Goal: Book appointment/travel/reservation

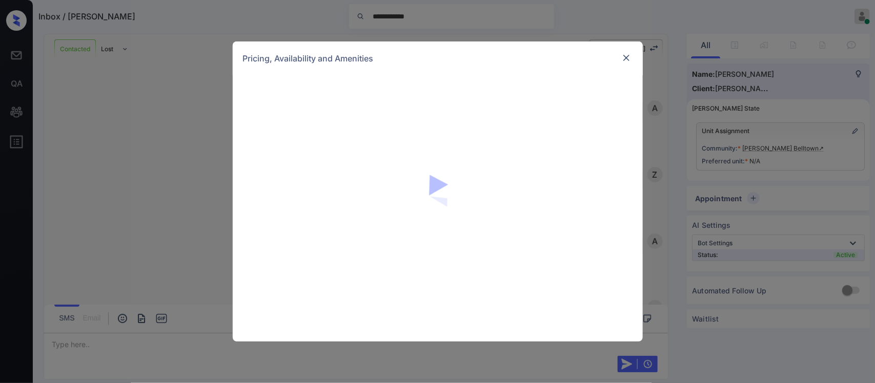
scroll to position [1595, 0]
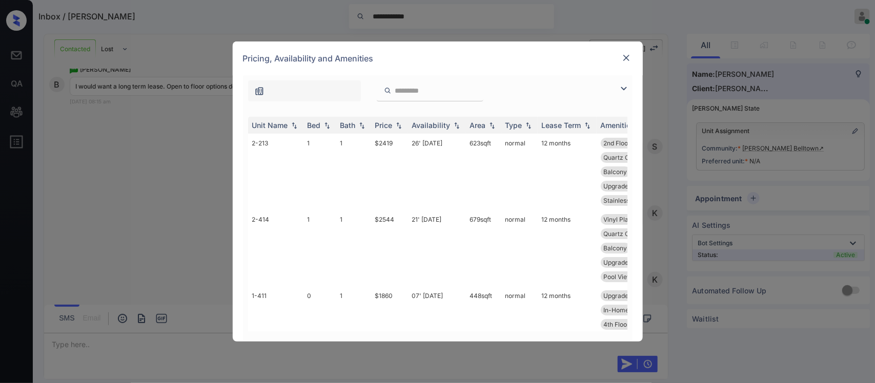
click at [400, 123] on img at bounding box center [399, 125] width 10 height 7
click at [400, 123] on img at bounding box center [399, 125] width 10 height 8
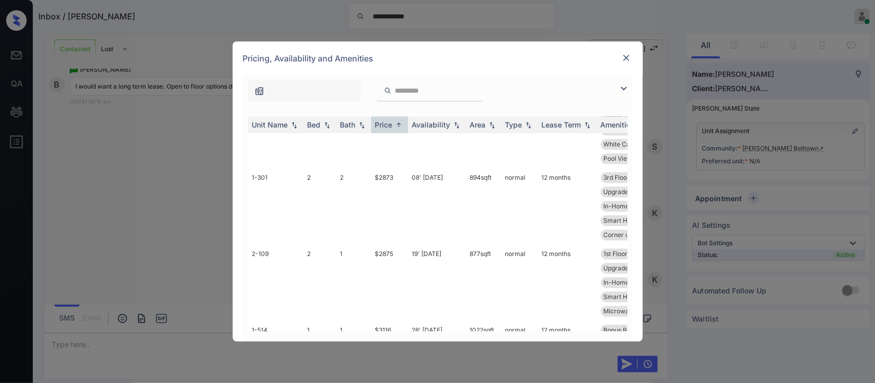
scroll to position [885, 0]
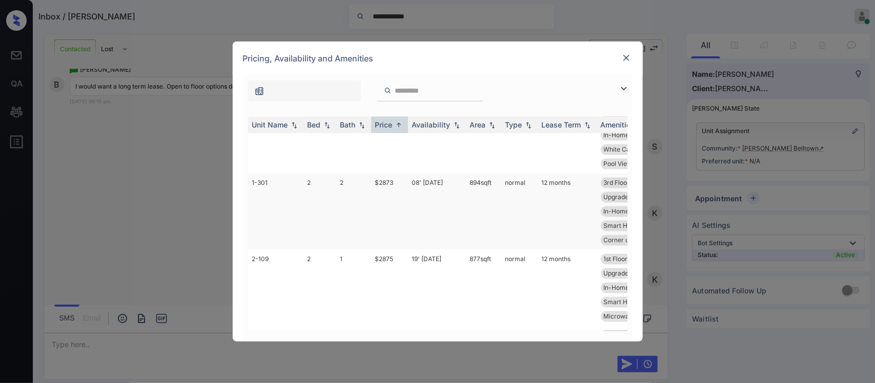
click at [388, 208] on td "$2873" at bounding box center [389, 212] width 37 height 76
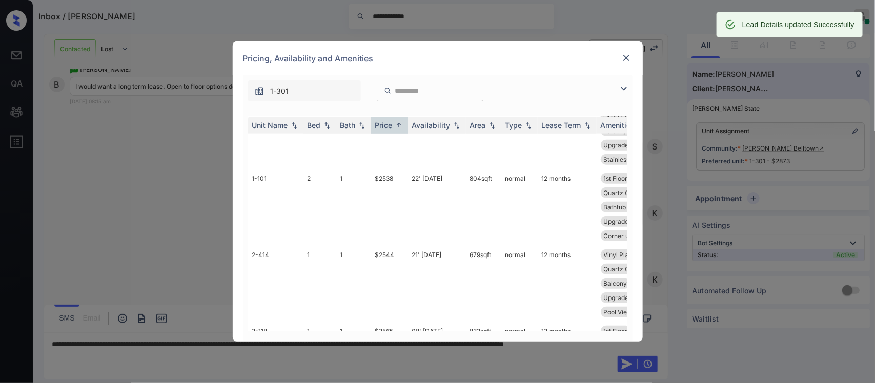
scroll to position [323, 0]
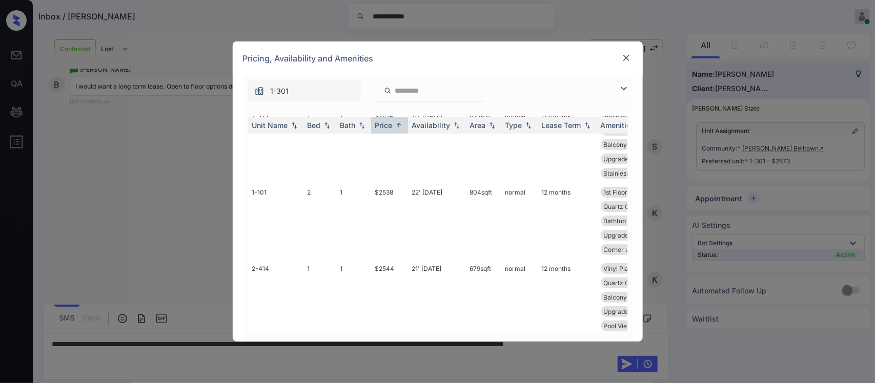
click at [628, 62] on img at bounding box center [626, 58] width 10 height 10
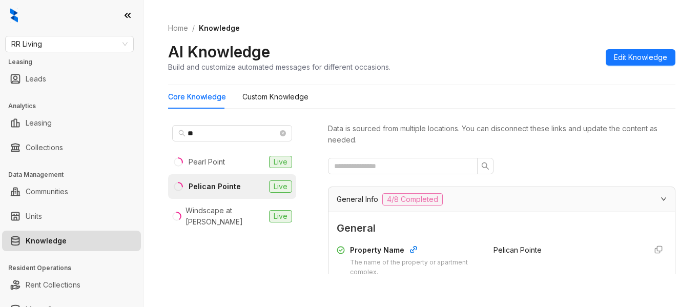
scroll to position [861, 0]
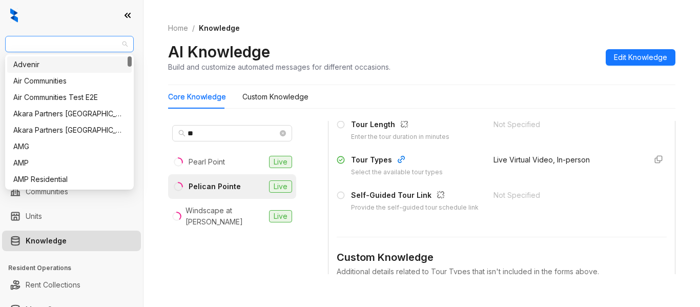
click at [63, 41] on span "RR Living" at bounding box center [69, 43] width 116 height 15
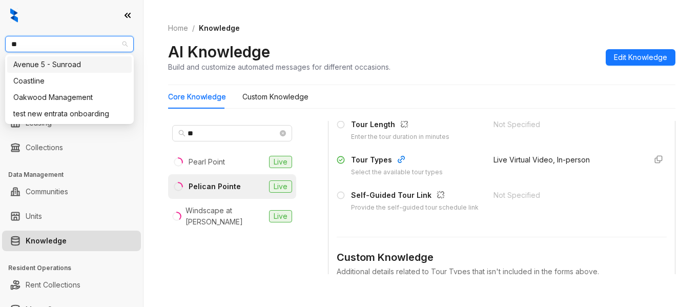
type input "***"
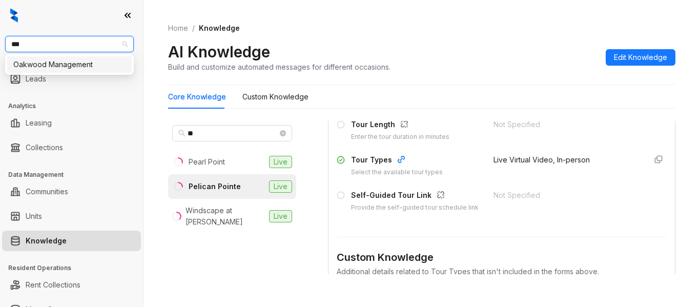
click at [67, 66] on div "Oakwood Management" at bounding box center [69, 64] width 112 height 11
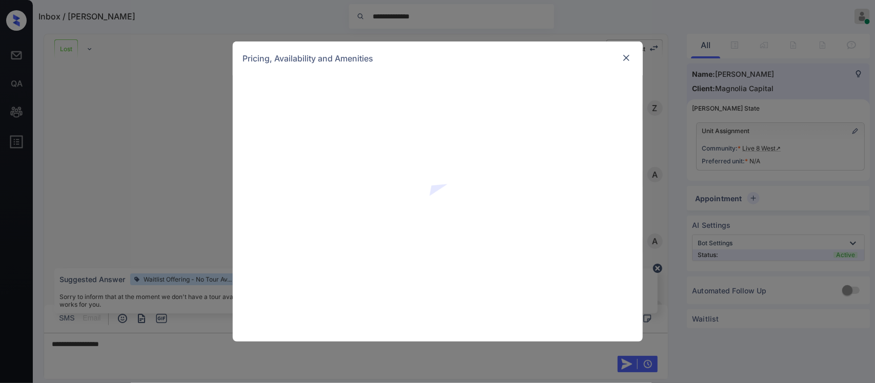
scroll to position [859, 0]
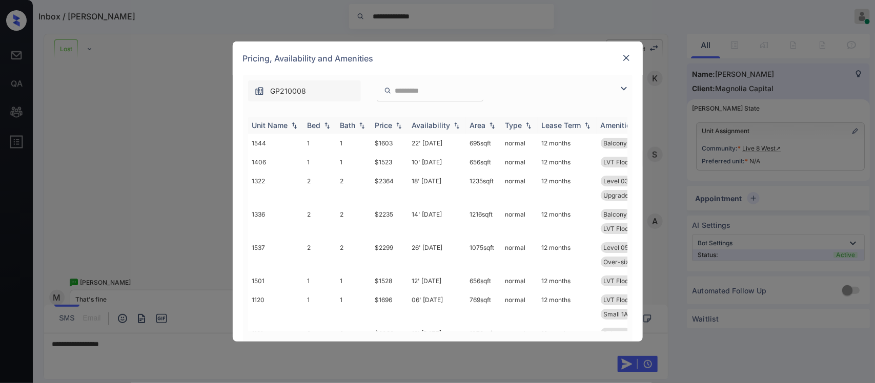
click at [400, 127] on img at bounding box center [399, 125] width 10 height 7
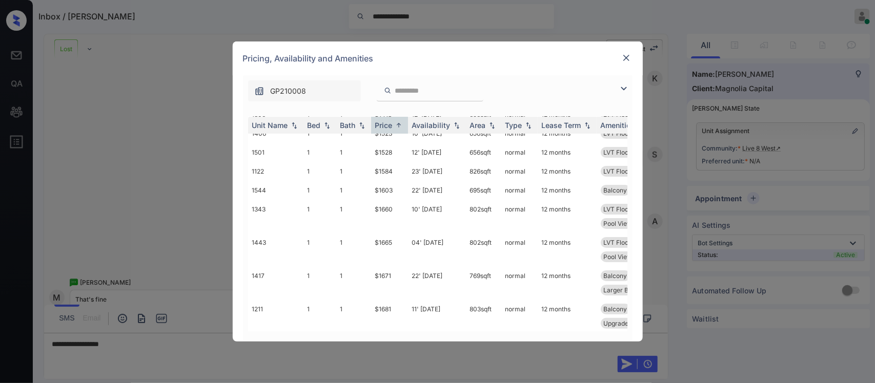
scroll to position [0, 0]
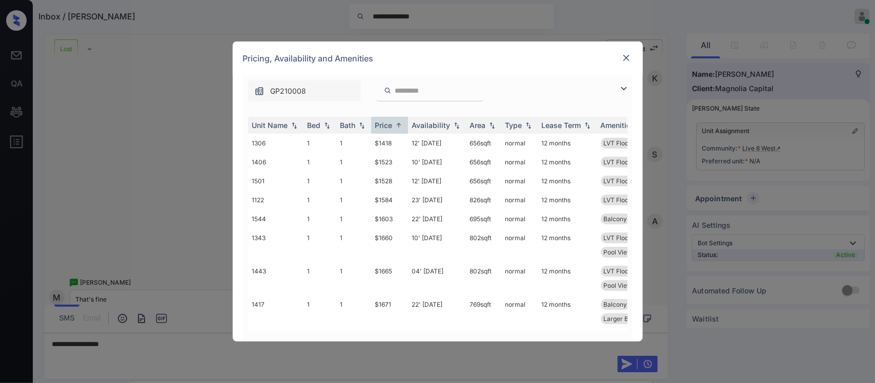
click at [625, 60] on img at bounding box center [626, 58] width 10 height 10
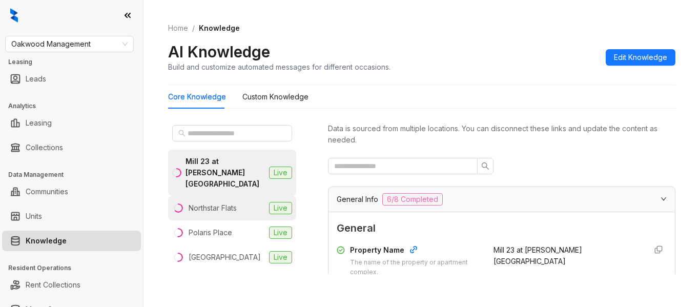
click at [219, 202] on li "Northstar Flats Live" at bounding box center [232, 208] width 128 height 25
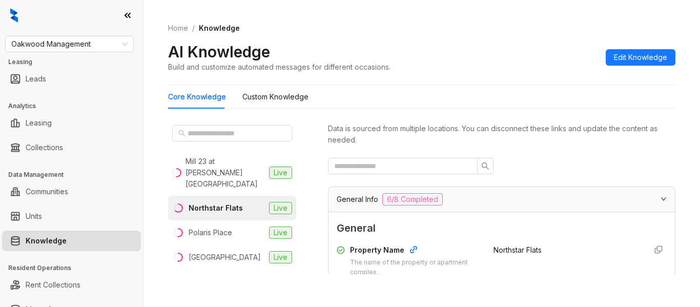
scroll to position [134, 0]
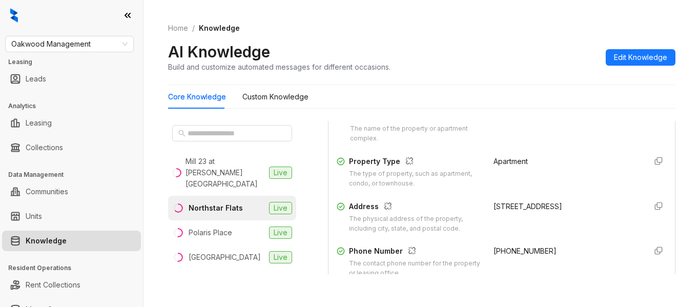
click at [503, 251] on span "+17409131787" at bounding box center [524, 250] width 63 height 9
copy div "+17409131787"
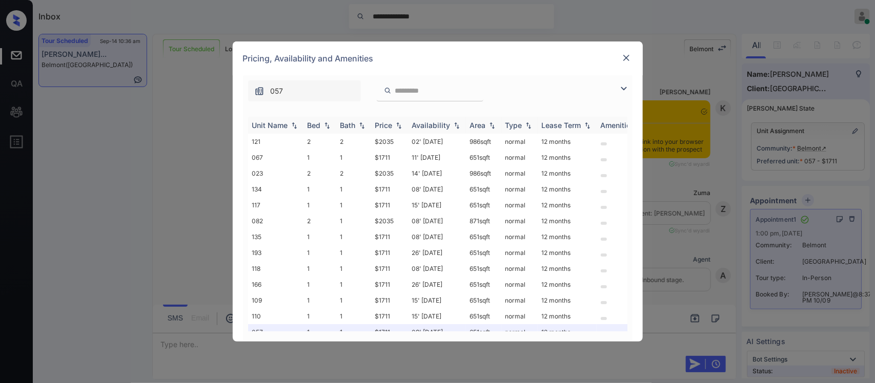
scroll to position [5117, 0]
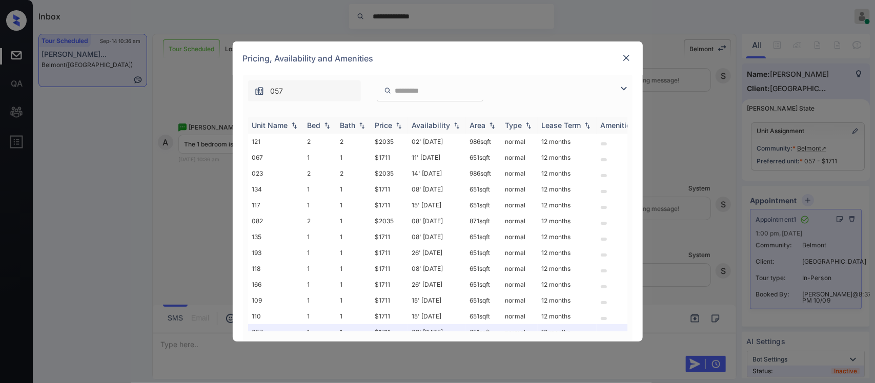
click at [395, 128] on img at bounding box center [399, 125] width 10 height 7
click at [395, 128] on img at bounding box center [399, 125] width 10 height 8
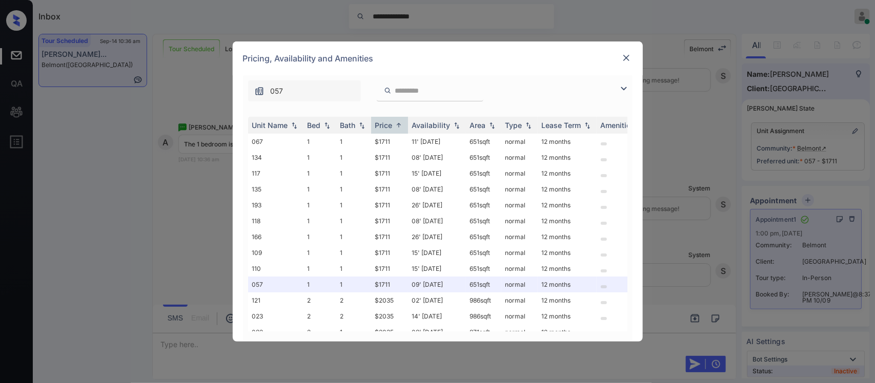
click at [628, 56] on img at bounding box center [626, 58] width 10 height 10
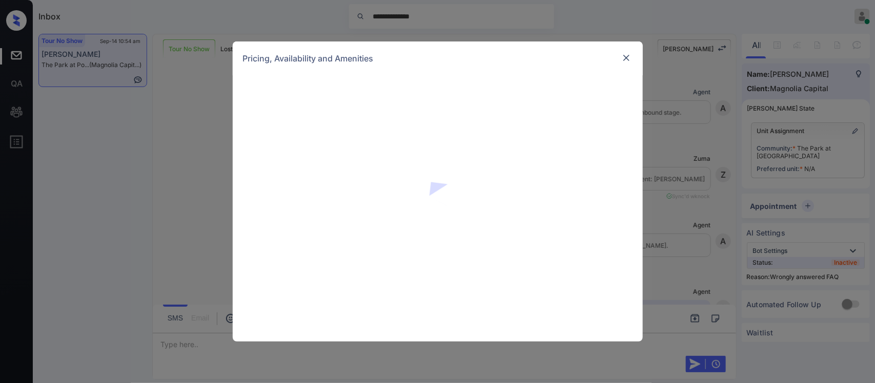
scroll to position [436, 0]
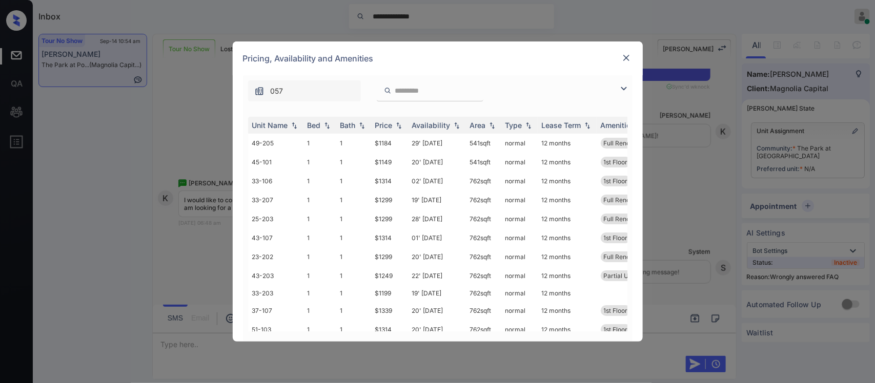
click at [395, 131] on th "Price" at bounding box center [389, 125] width 37 height 17
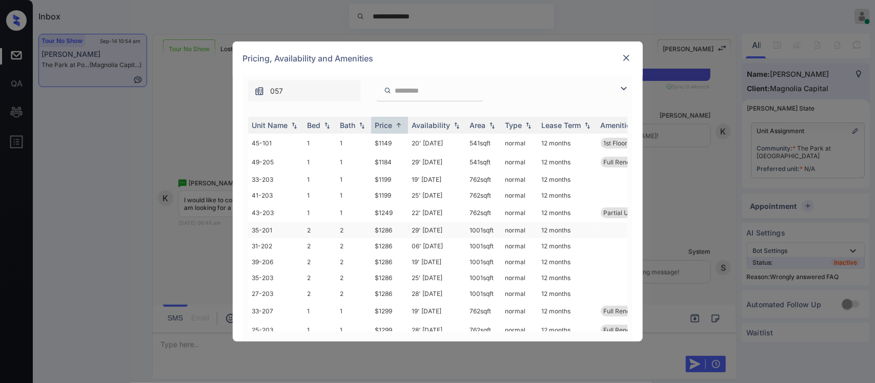
click at [414, 231] on td "29' Apr 25" at bounding box center [437, 230] width 58 height 16
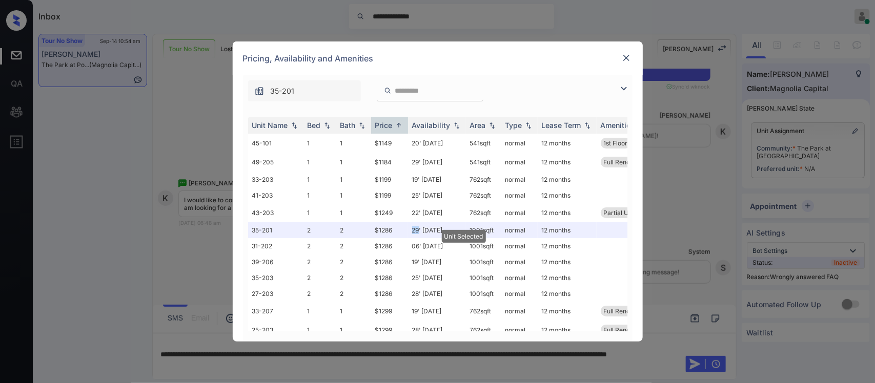
click at [621, 60] on img at bounding box center [626, 58] width 10 height 10
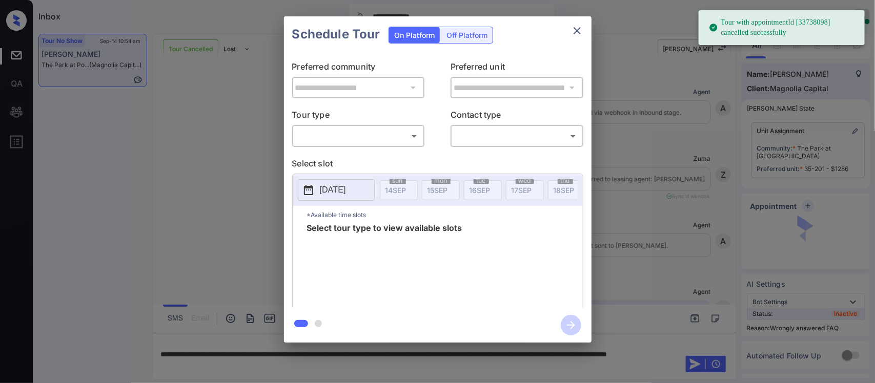
scroll to position [4500, 0]
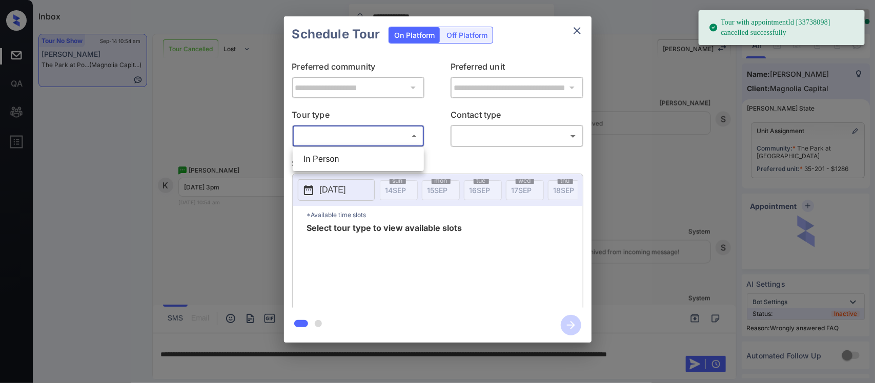
click at [405, 145] on body "**********" at bounding box center [437, 191] width 875 height 383
click at [400, 154] on li "In Person" at bounding box center [358, 159] width 126 height 18
type input "********"
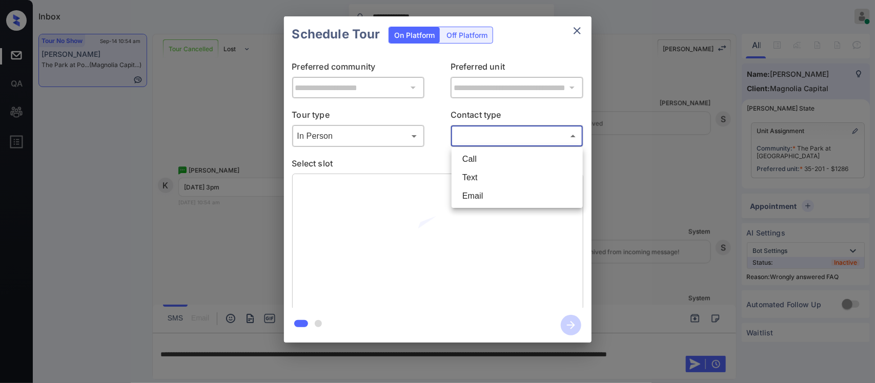
click at [487, 142] on body "**********" at bounding box center [437, 191] width 875 height 383
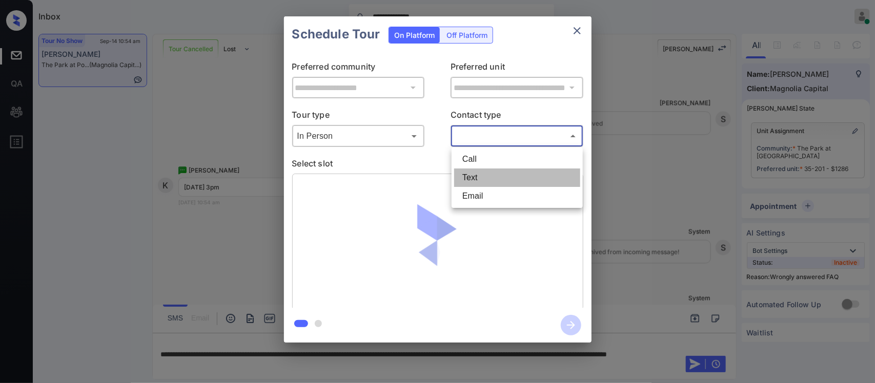
click at [480, 177] on li "Text" at bounding box center [517, 178] width 126 height 18
type input "****"
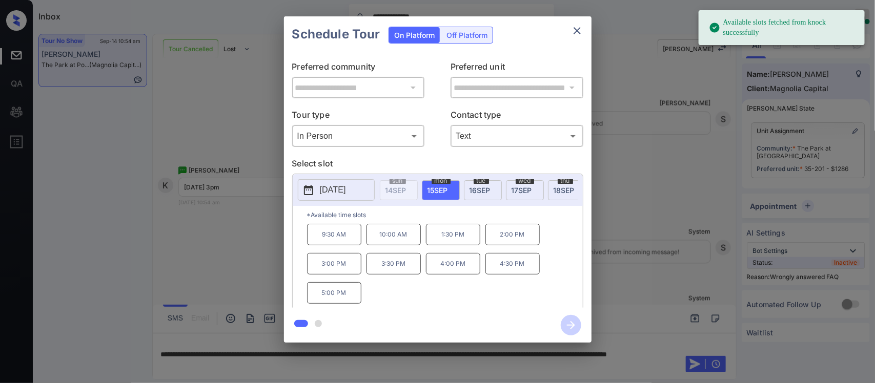
click at [436, 194] on span "[DATE]" at bounding box center [437, 190] width 20 height 9
click at [346, 270] on p "3:00 PM" at bounding box center [334, 264] width 54 height 22
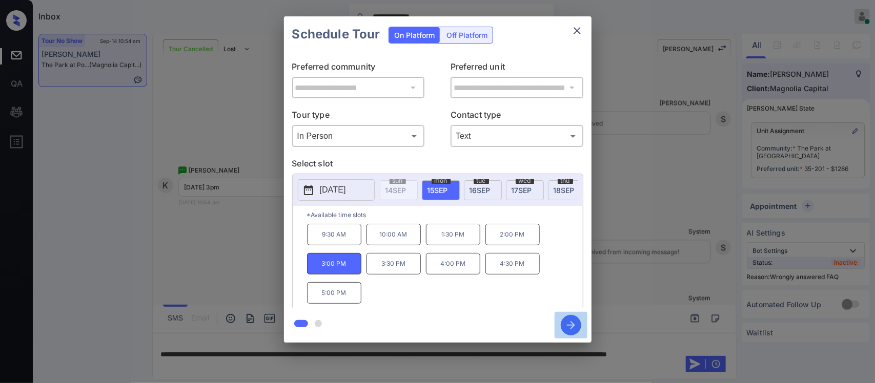
click at [568, 323] on icon "button" at bounding box center [571, 325] width 20 height 20
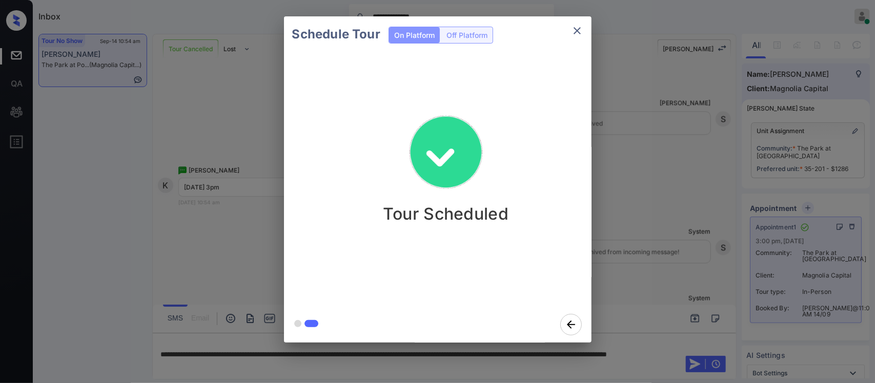
click at [620, 298] on div "Schedule Tour On Platform Off Platform Tour Scheduled" at bounding box center [437, 179] width 875 height 359
